Goal: Task Accomplishment & Management: Use online tool/utility

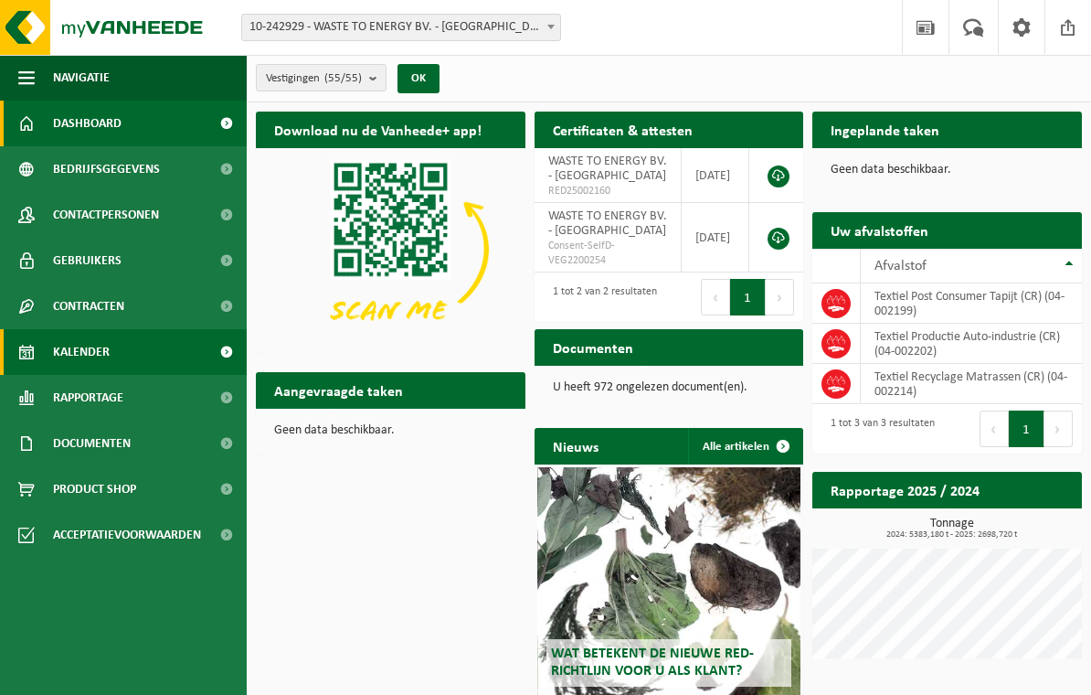
click at [62, 352] on span "Kalender" at bounding box center [81, 352] width 57 height 46
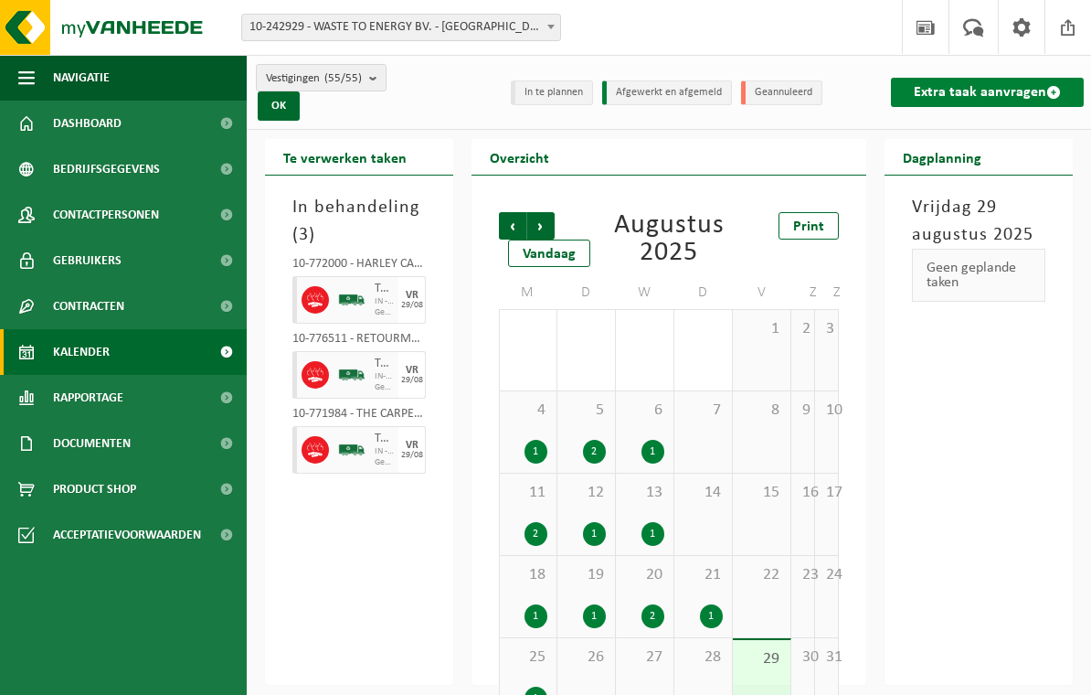
click at [1015, 97] on link "Extra taak aanvragen" at bounding box center [987, 92] width 193 height 29
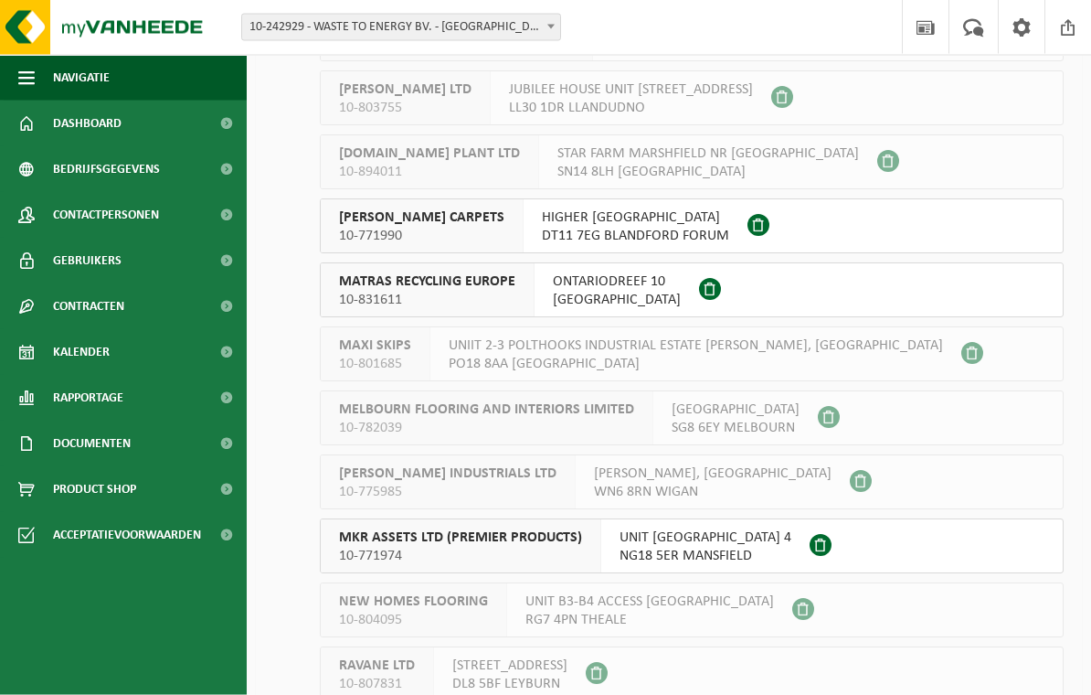
click at [598, 280] on span "ONTARIODREEF 10" at bounding box center [617, 282] width 128 height 18
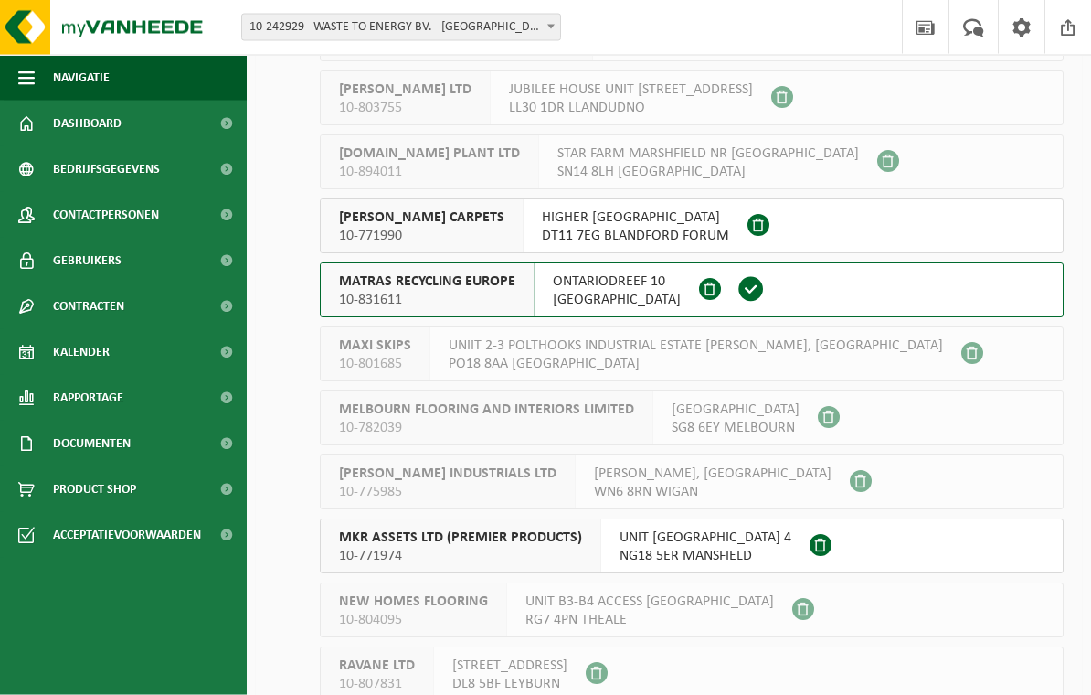
scroll to position [2475, 0]
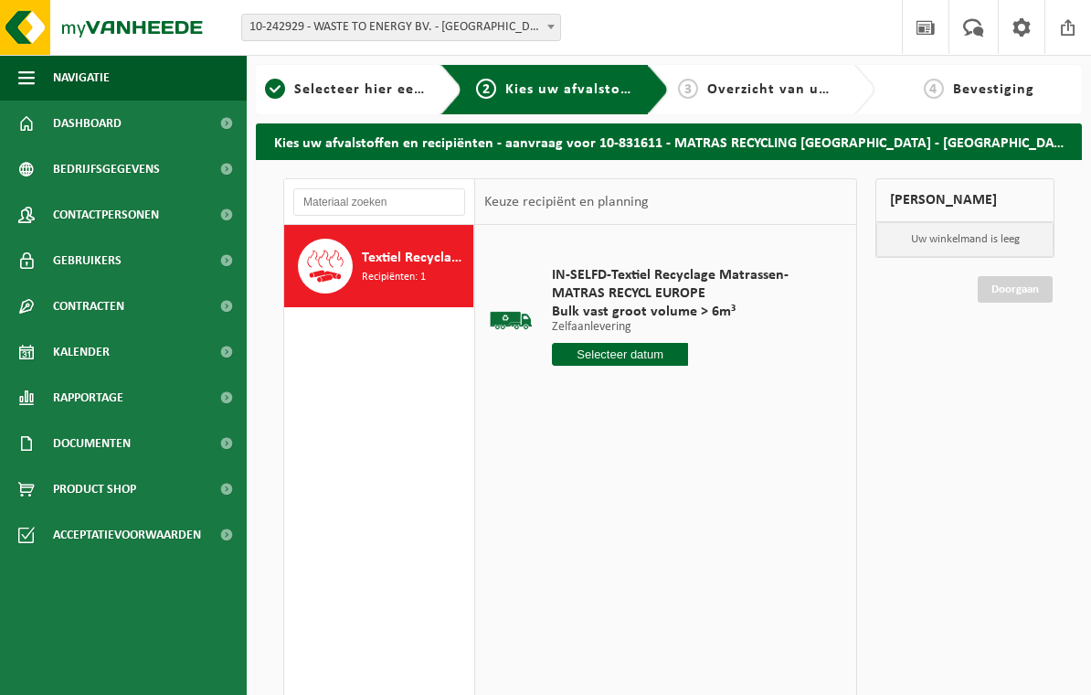
click at [617, 349] on input "text" at bounding box center [620, 354] width 136 height 23
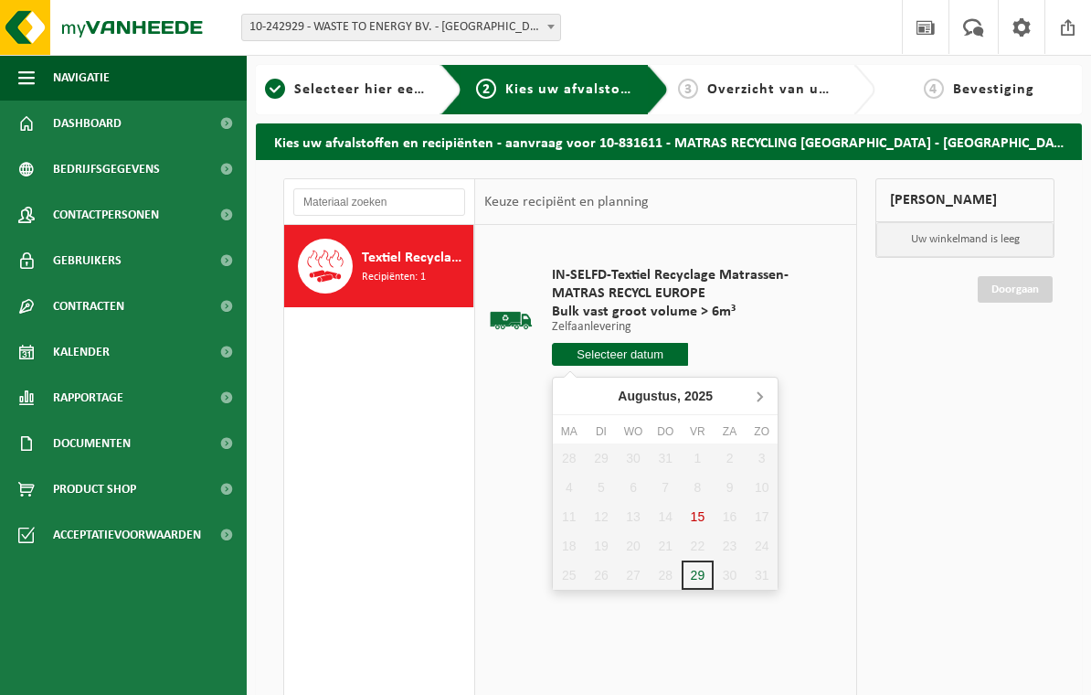
click at [762, 393] on icon at bounding box center [759, 395] width 29 height 29
click at [570, 458] on div "1" at bounding box center [569, 457] width 32 height 29
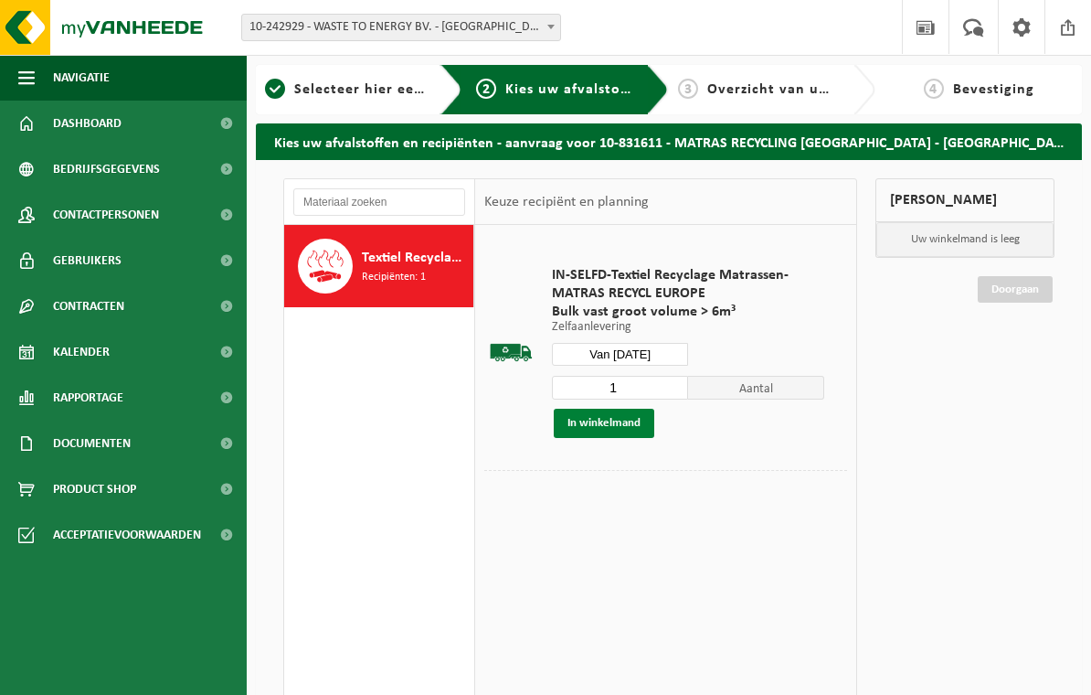
click at [631, 419] on button "In winkelmand" at bounding box center [604, 422] width 101 height 29
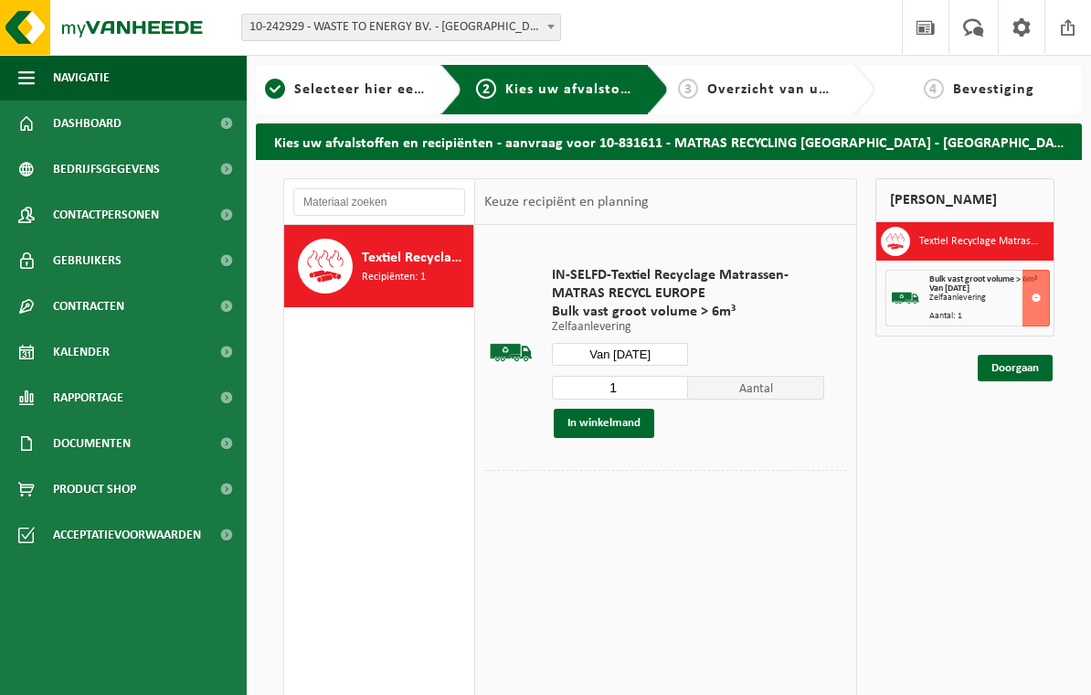
click at [670, 348] on input "Van 2025-09-01" at bounding box center [620, 354] width 136 height 23
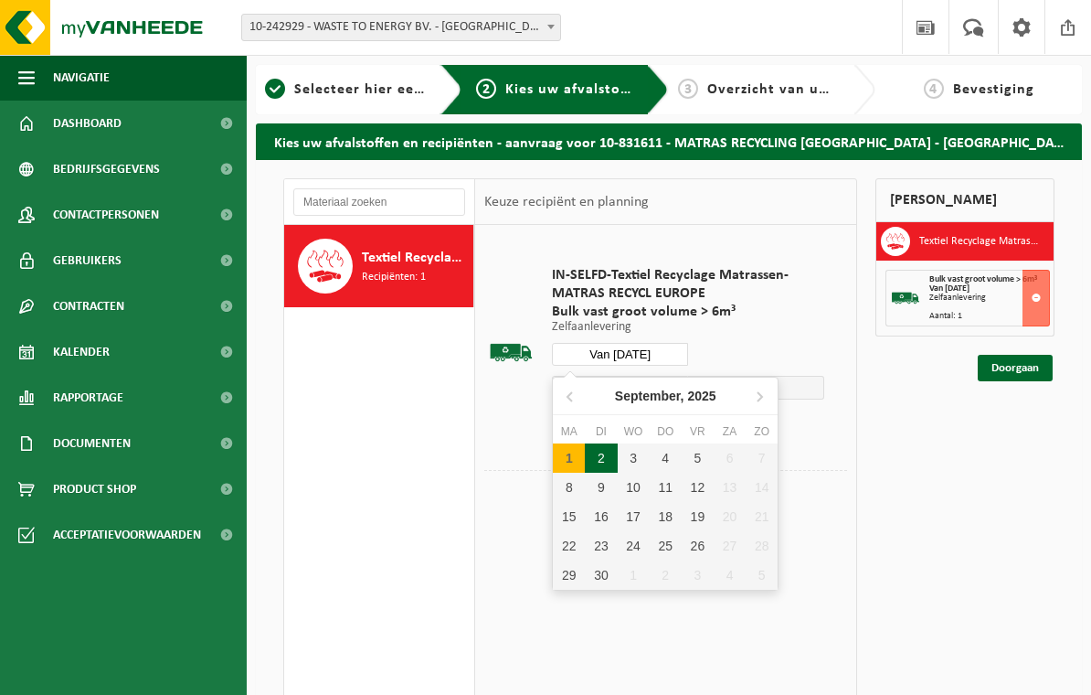
click at [605, 460] on div "2" at bounding box center [601, 457] width 32 height 29
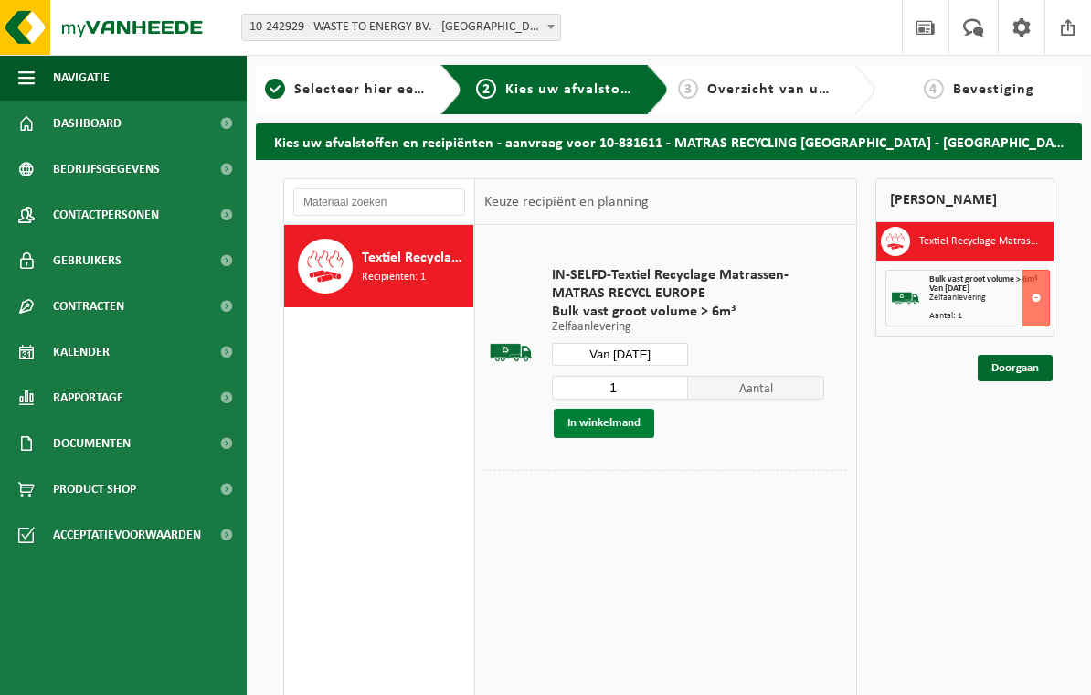
click at [627, 423] on button "In winkelmand" at bounding box center [604, 422] width 101 height 29
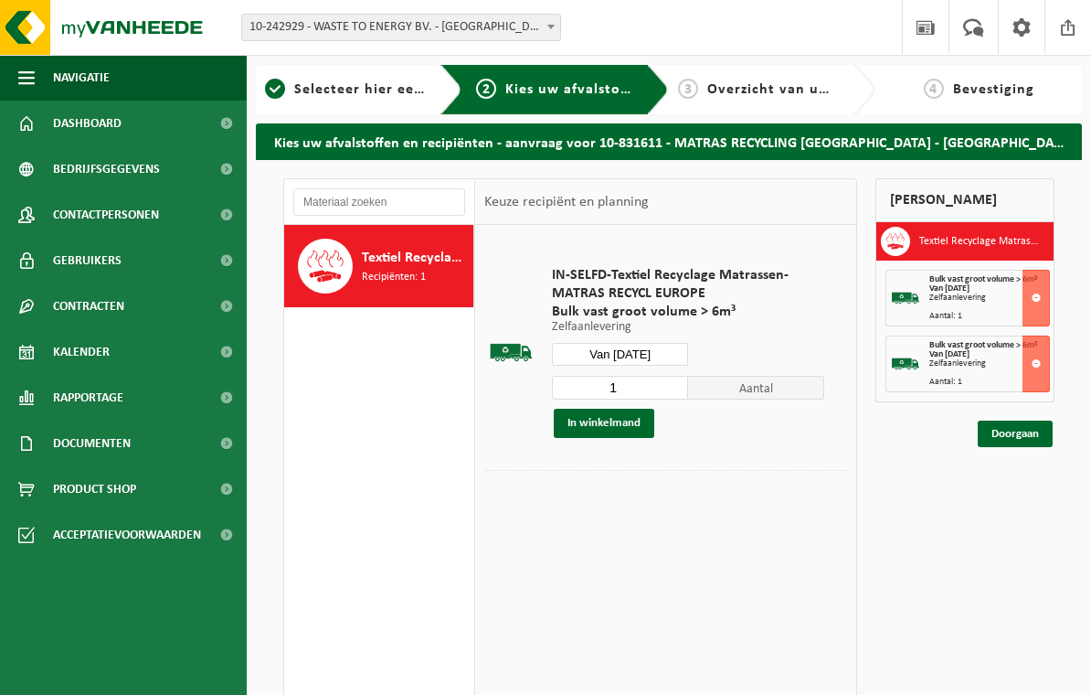
click at [670, 354] on input "Van 2025-09-02" at bounding box center [620, 354] width 136 height 23
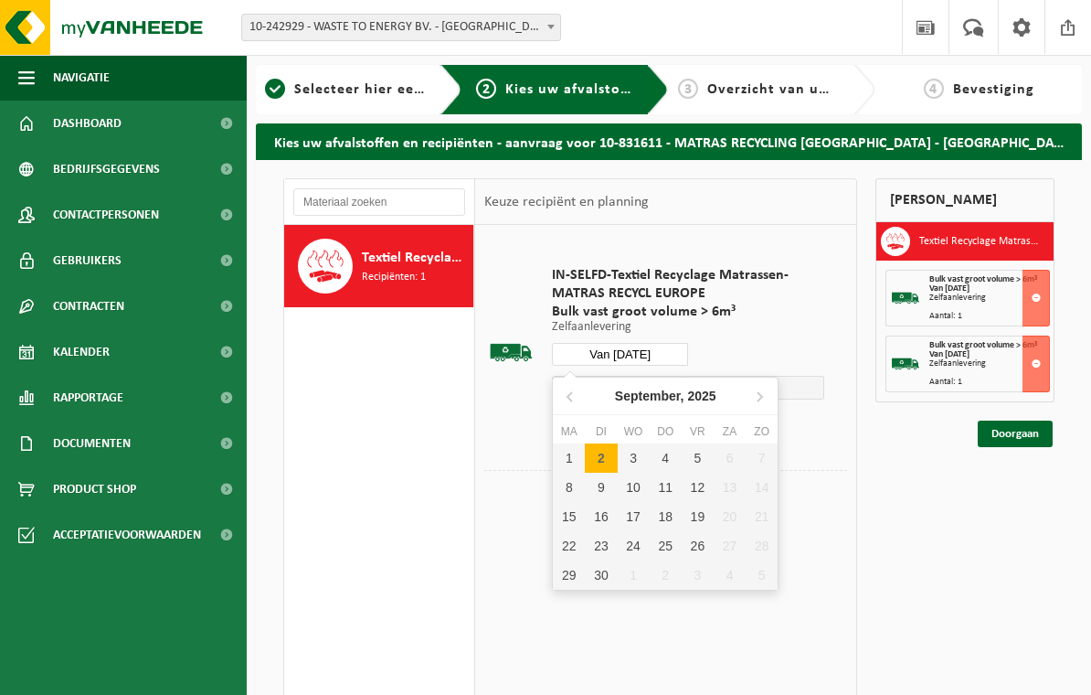
click at [636, 463] on div "3" at bounding box center [634, 457] width 32 height 29
type input "Van 2025-09-03"
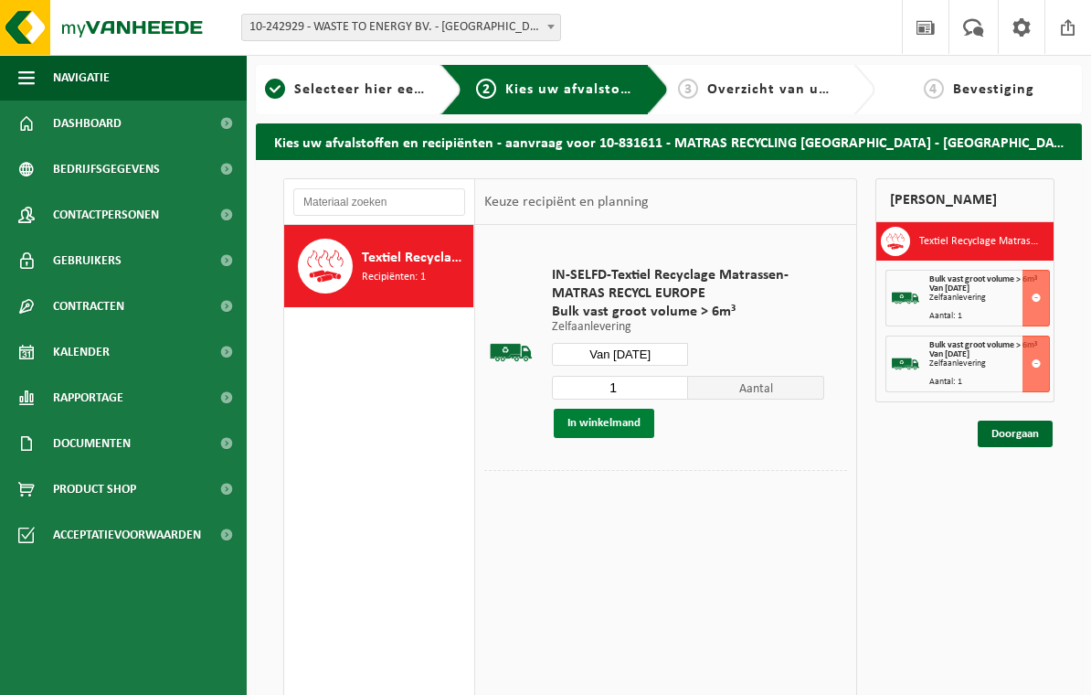
click at [630, 422] on button "In winkelmand" at bounding box center [604, 422] width 101 height 29
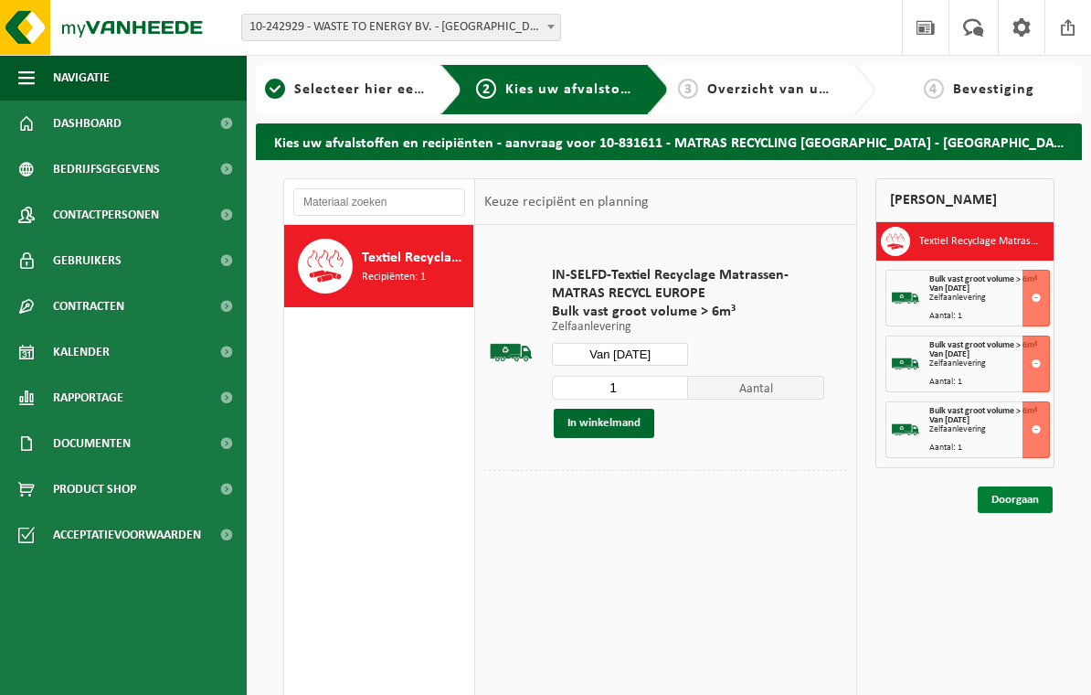
click at [1038, 503] on link "Doorgaan" at bounding box center [1015, 499] width 75 height 27
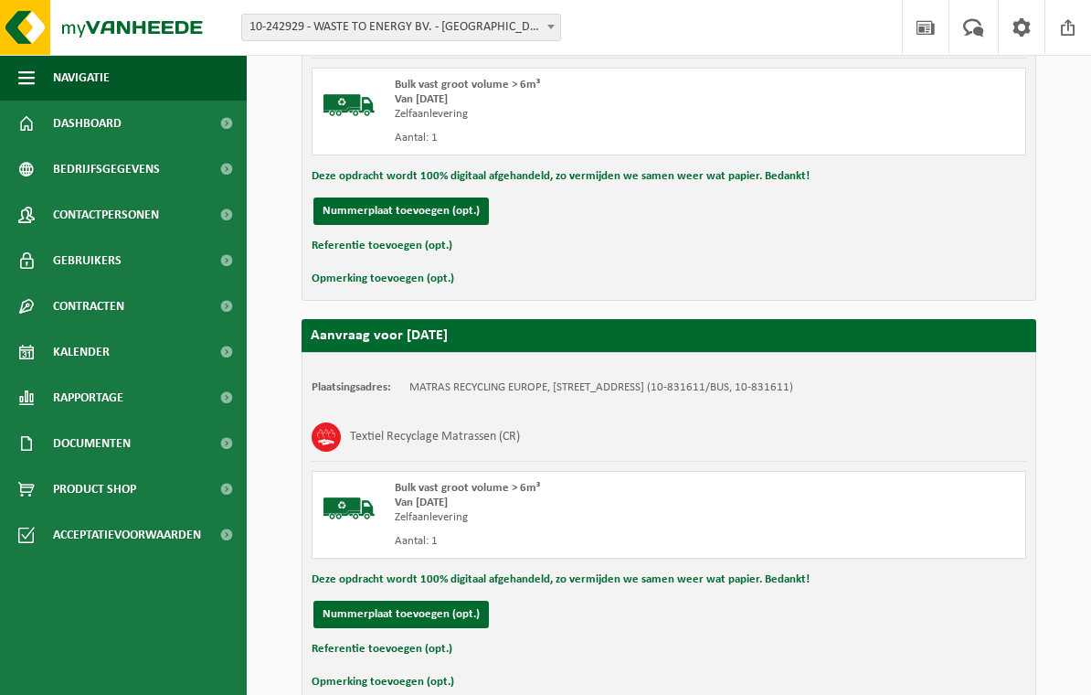
scroll to position [865, 0]
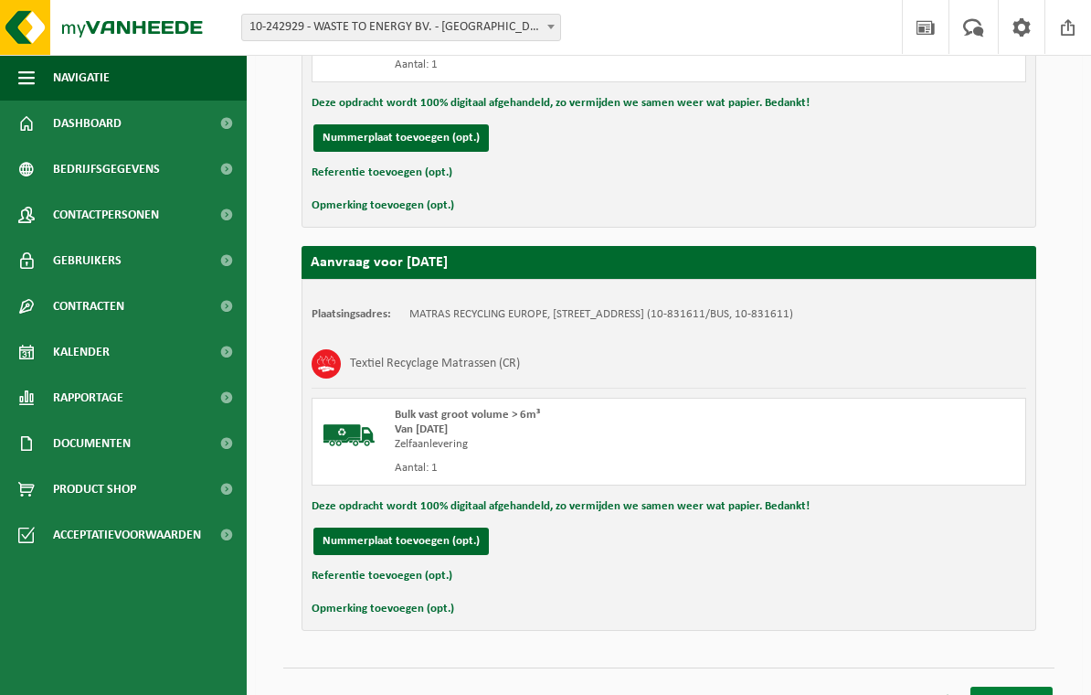
click at [1006, 694] on link "Bevestigen" at bounding box center [1011, 699] width 82 height 27
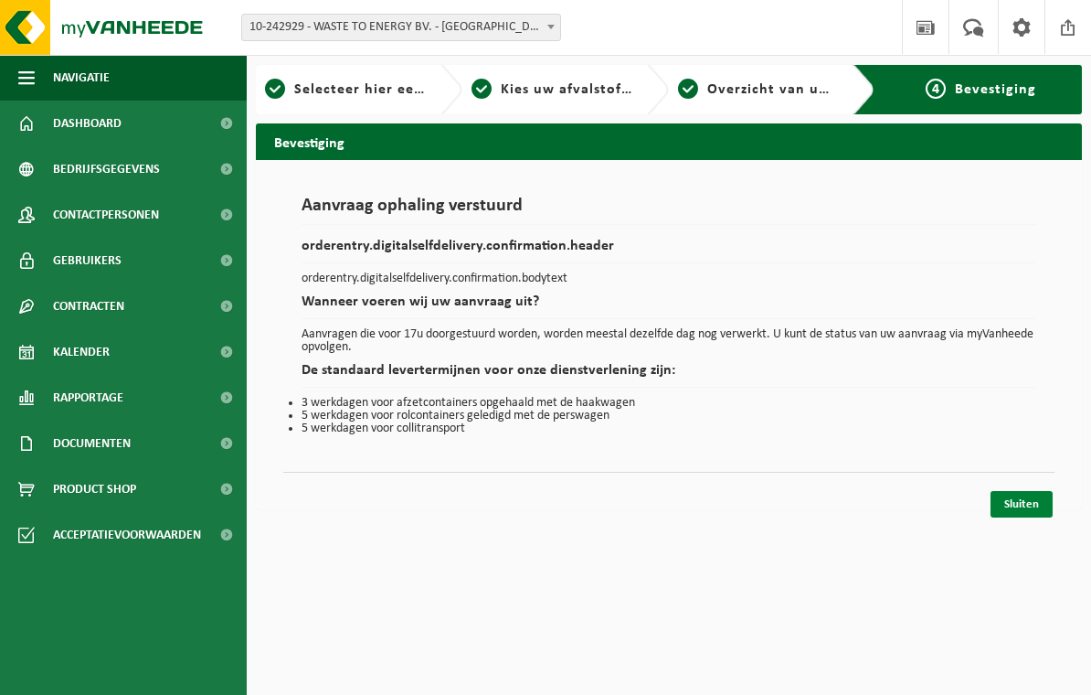
click at [1049, 492] on link "Sluiten" at bounding box center [1022, 504] width 62 height 27
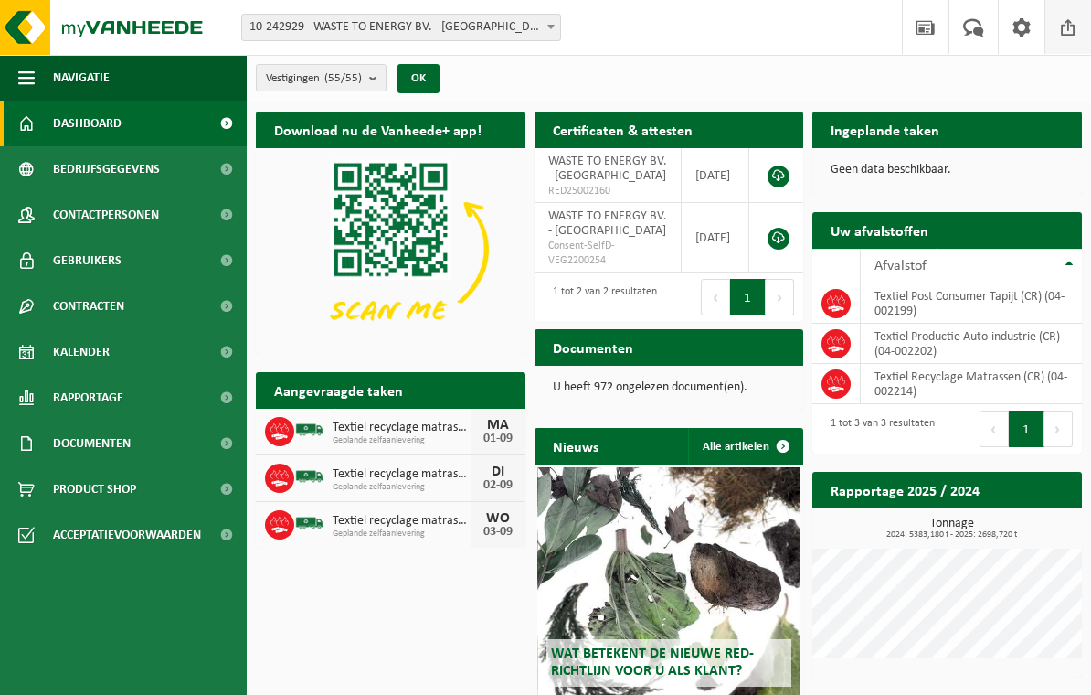
click at [1072, 27] on span at bounding box center [1068, 27] width 27 height 54
